Goal: Information Seeking & Learning: Understand process/instructions

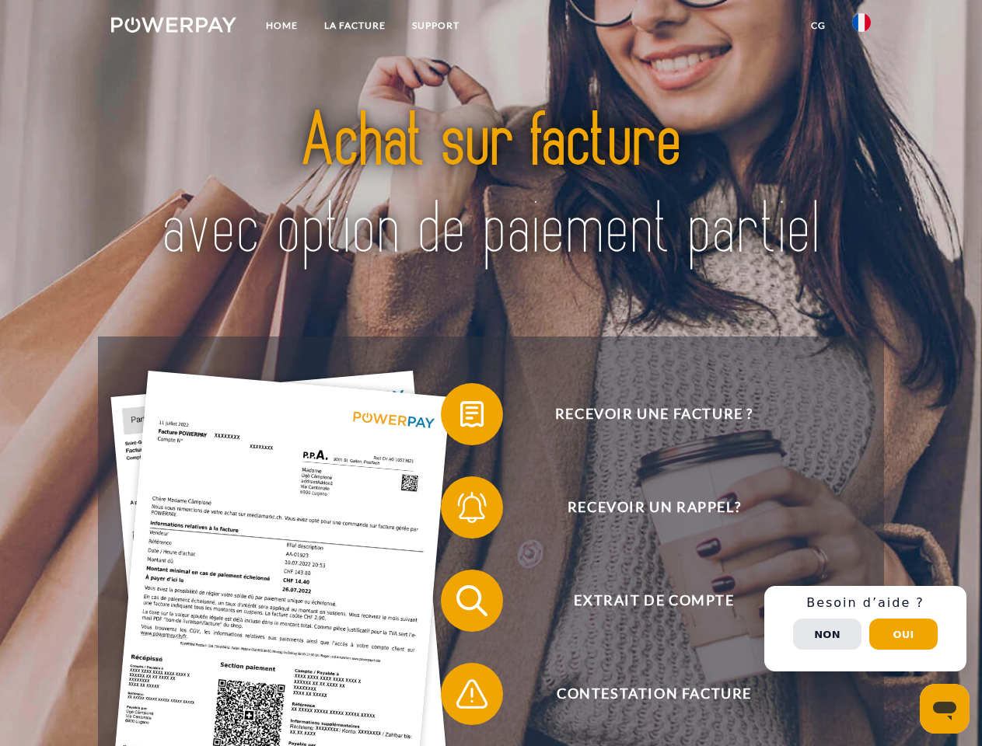
click at [173, 27] on img at bounding box center [173, 25] width 125 height 16
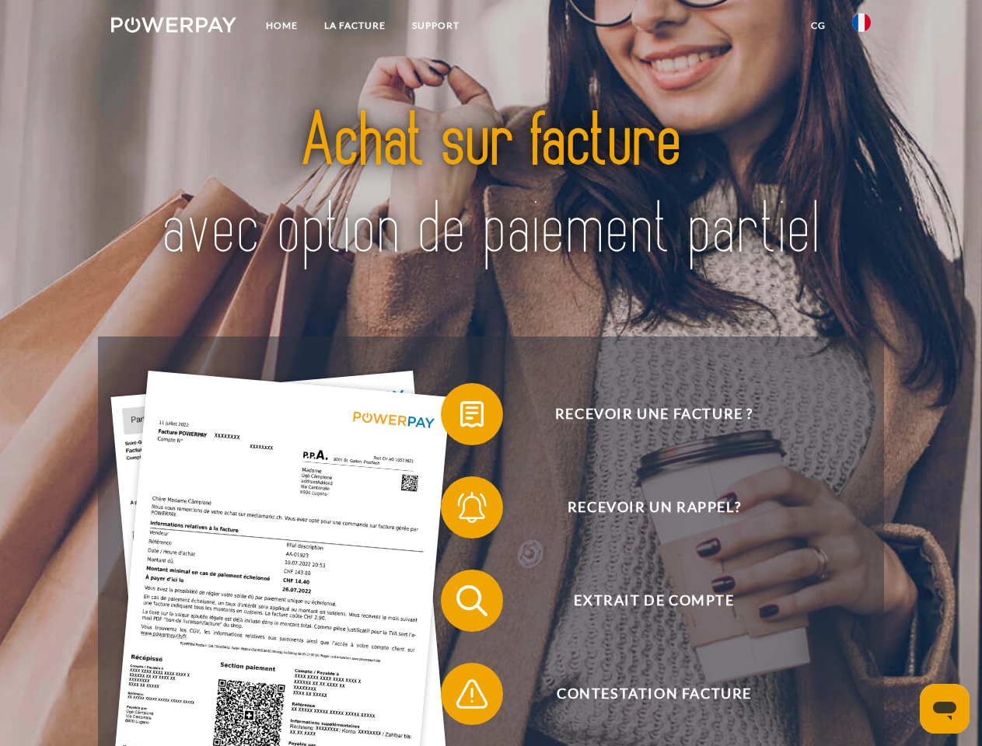
click at [861, 27] on img at bounding box center [861, 22] width 19 height 19
click at [818, 26] on link "CG" at bounding box center [818, 26] width 41 height 28
click at [460, 417] on span at bounding box center [449, 414] width 78 height 78
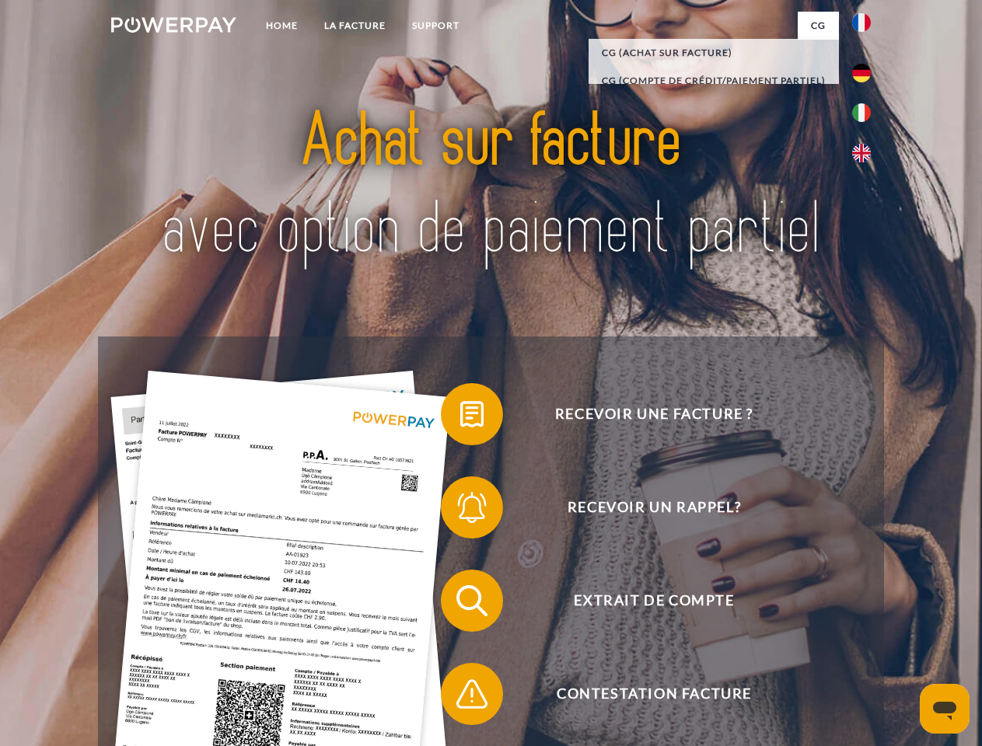
click at [460, 511] on span at bounding box center [449, 508] width 78 height 78
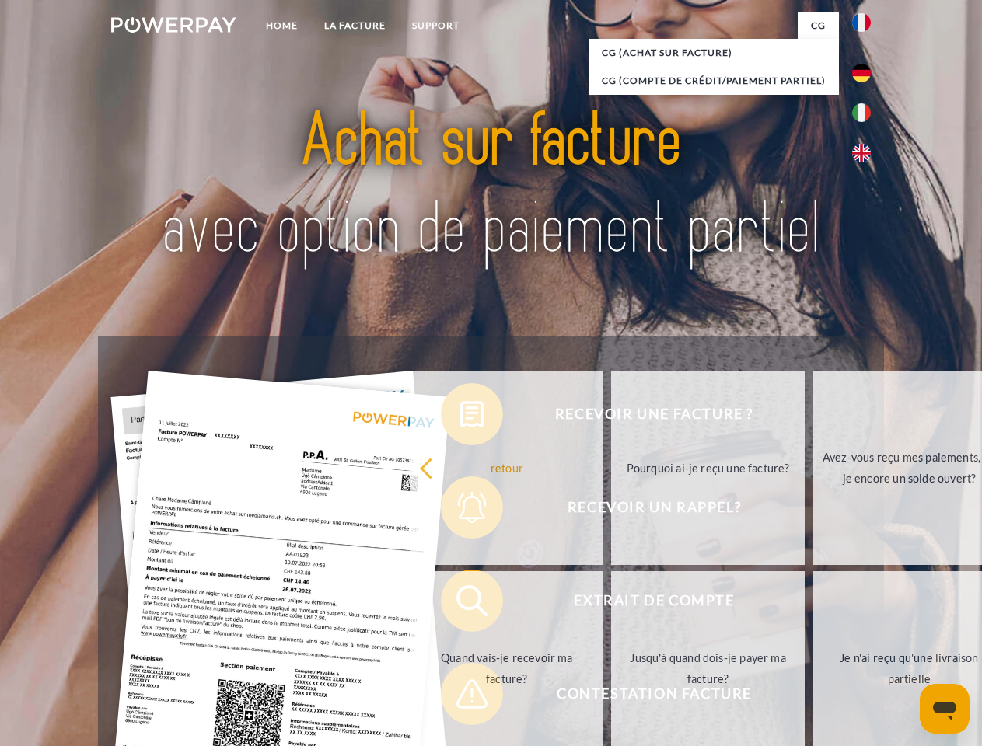
click at [611, 604] on link "Jusqu'à quand dois-je payer ma facture?" at bounding box center [708, 668] width 194 height 194
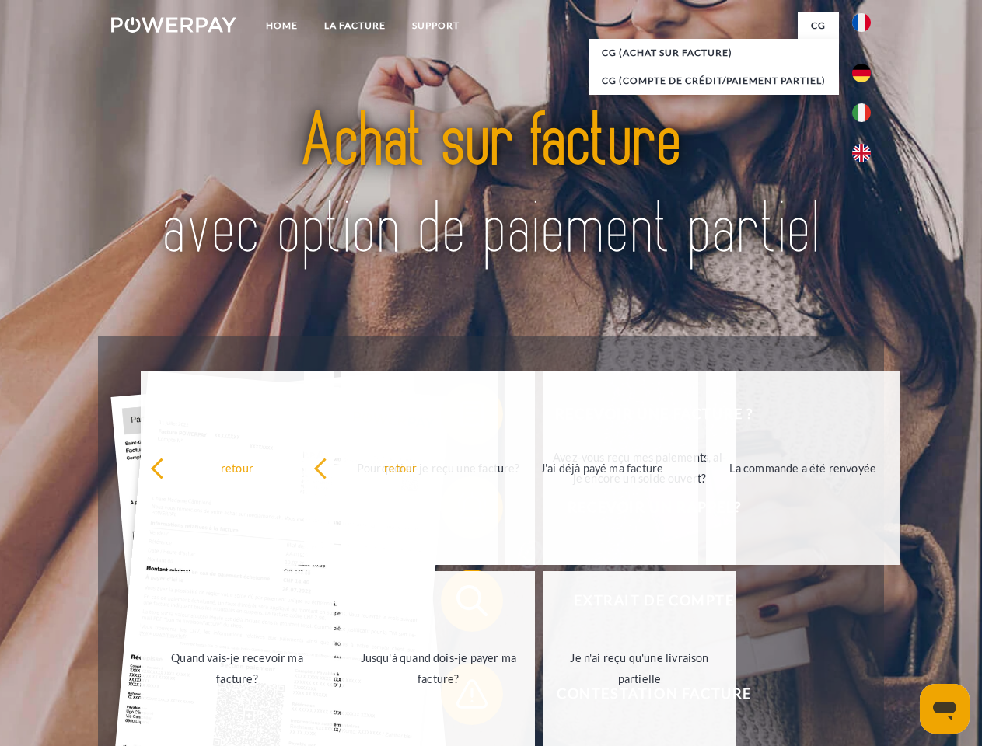
click at [543, 697] on link "Je n'ai reçu qu'une livraison partielle" at bounding box center [640, 668] width 194 height 194
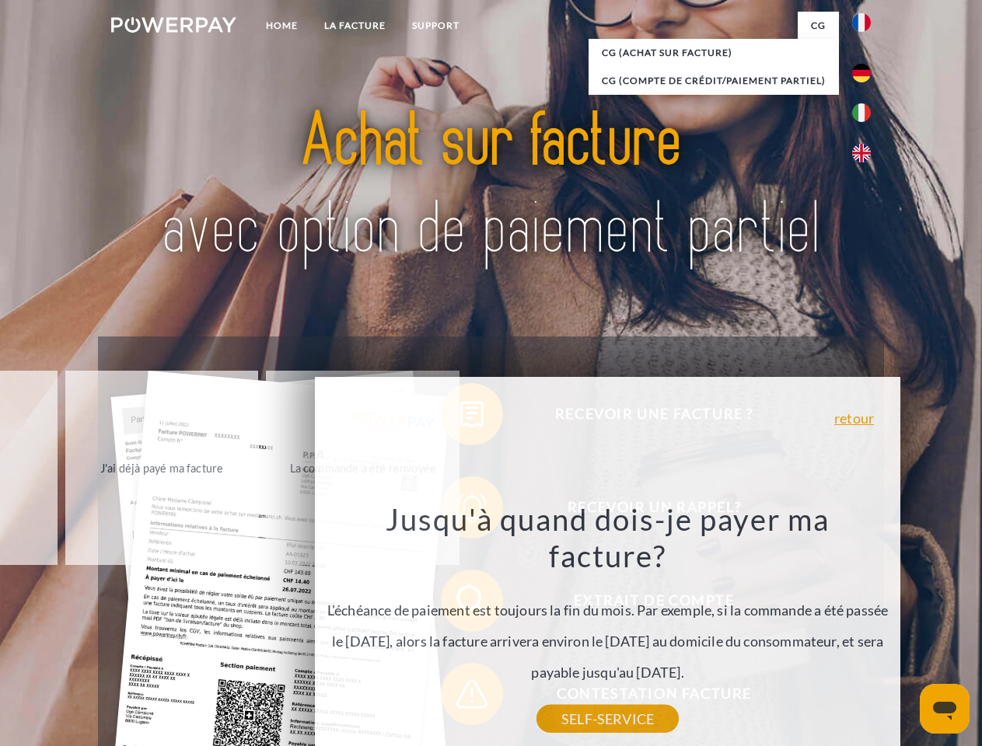
click at [865, 629] on div "Recevoir une facture ? Recevoir un rappel? Extrait de compte retour" at bounding box center [490, 648] width 785 height 622
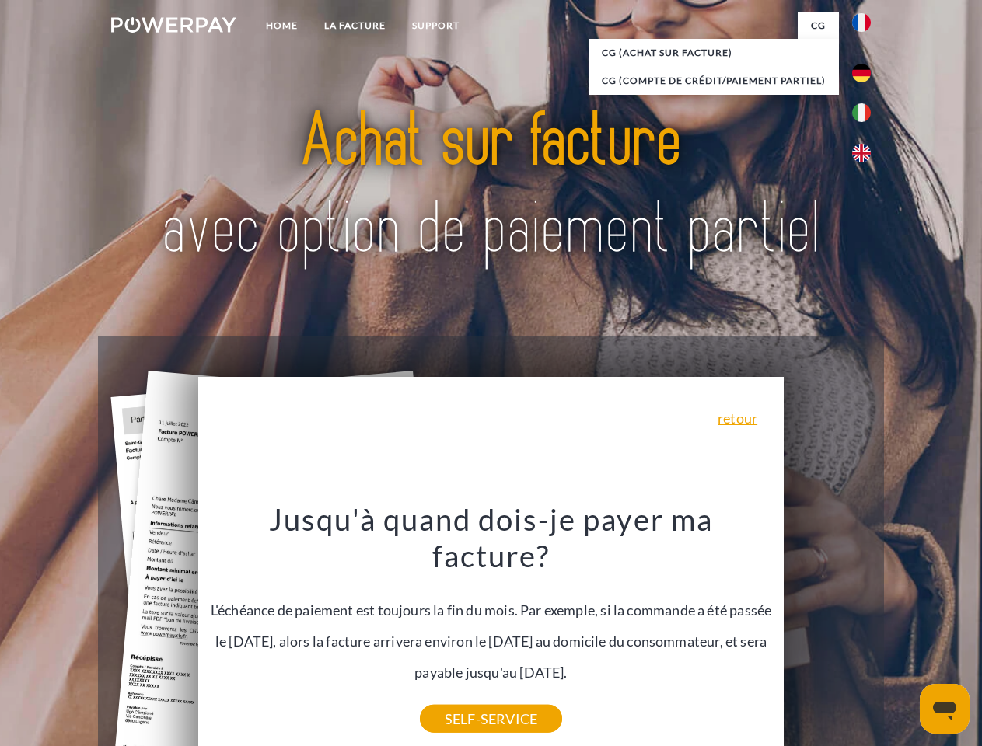
click at [827, 632] on span "Extrait de compte" at bounding box center [653, 601] width 381 height 62
click at [903, 634] on header "Home LA FACTURE Support" at bounding box center [491, 537] width 982 height 1074
